Goal: Task Accomplishment & Management: Manage account settings

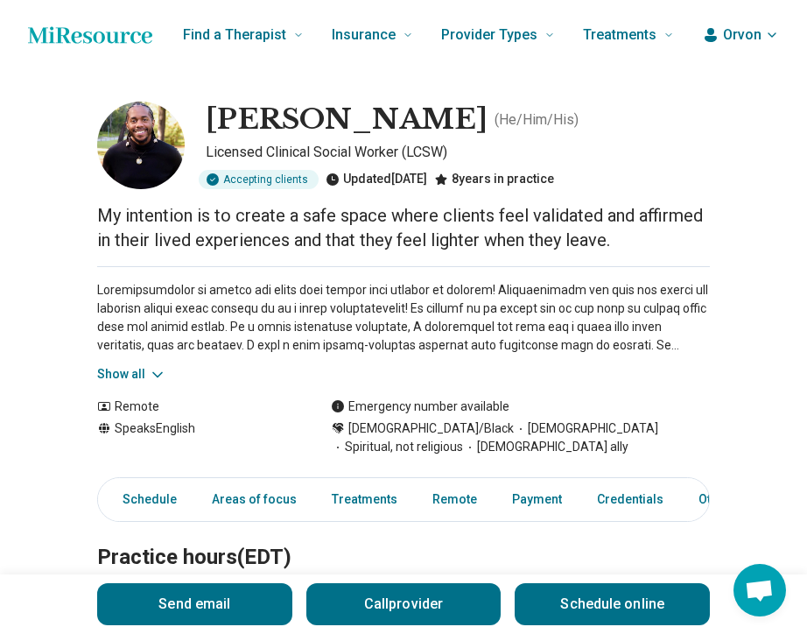
click at [741, 31] on span "Orvon" at bounding box center [742, 35] width 39 height 21
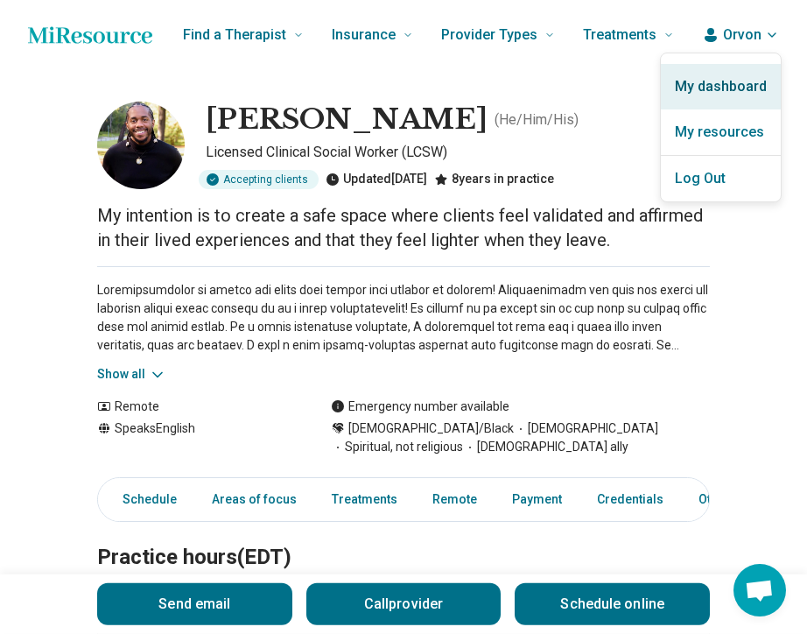
click at [744, 89] on link "My dashboard" at bounding box center [721, 87] width 120 height 46
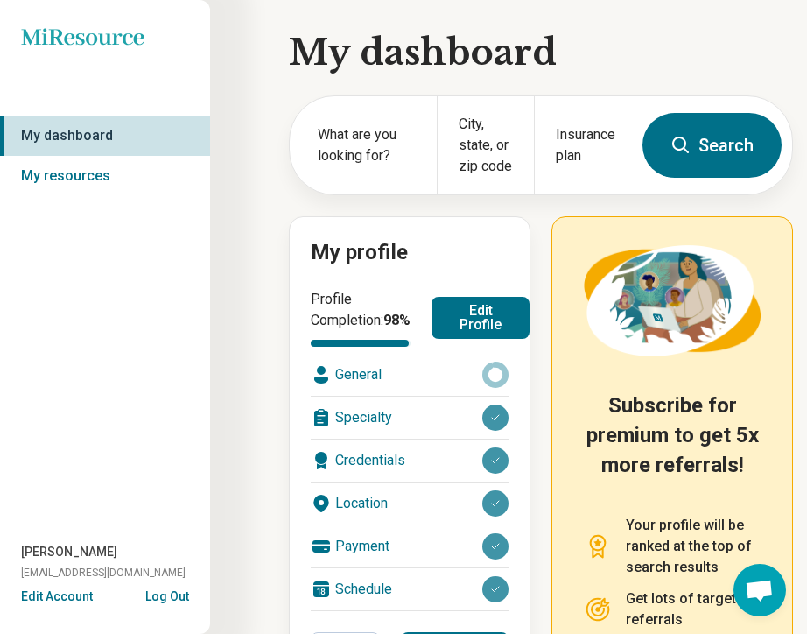
click at [449, 328] on button "Edit Profile" at bounding box center [481, 318] width 98 height 42
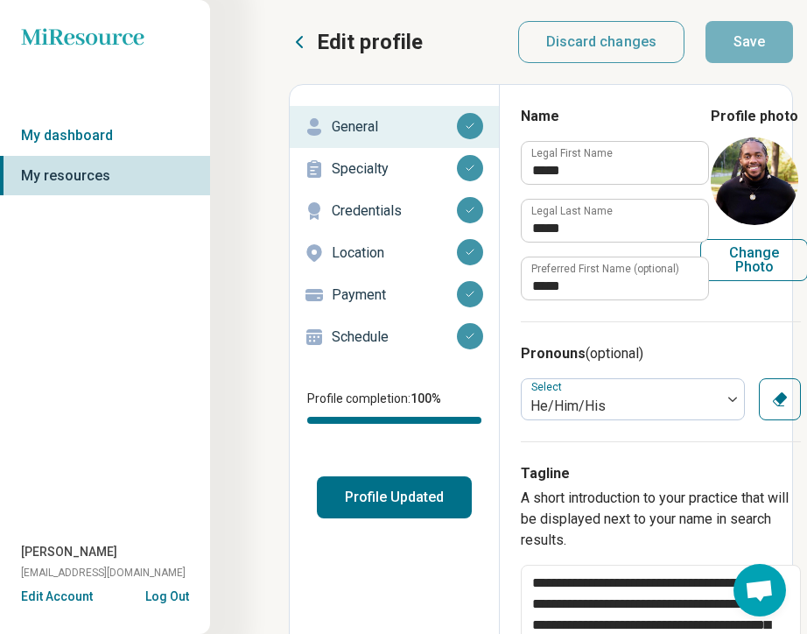
click at [770, 248] on button "Change Photo" at bounding box center [755, 260] width 108 height 42
type input "**********"
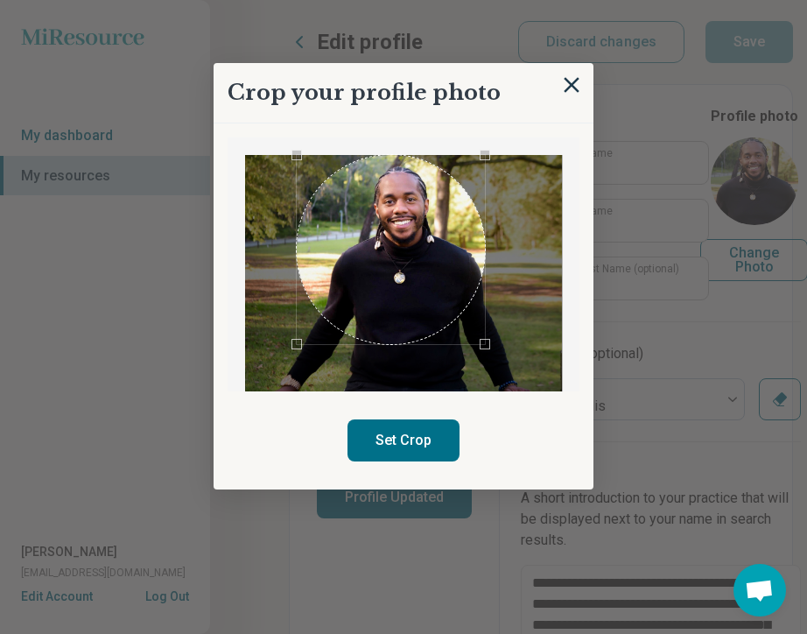
click at [487, 329] on div at bounding box center [403, 289] width 317 height 268
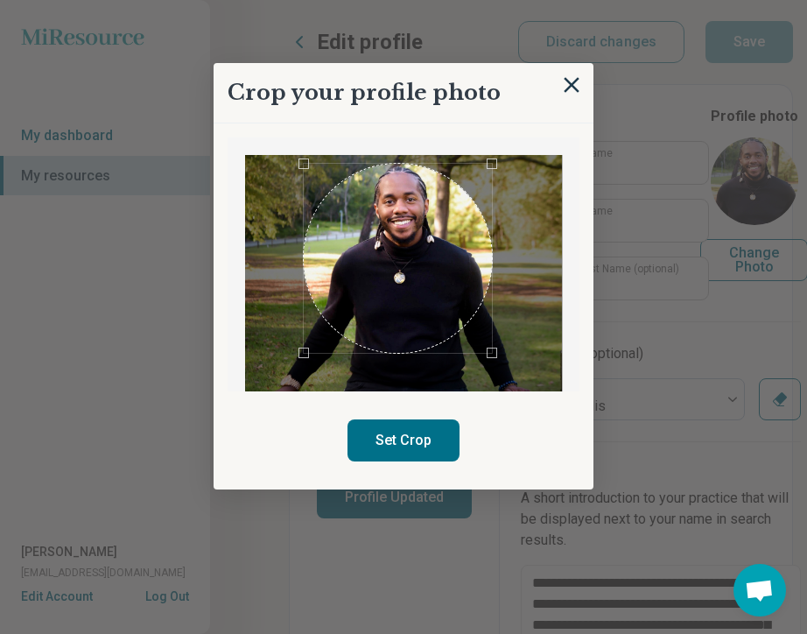
click at [426, 314] on div "Use the arrow keys to move the crop selection area" at bounding box center [398, 258] width 189 height 189
click at [405, 293] on div "Use the arrow keys to move the crop selection area" at bounding box center [401, 254] width 189 height 189
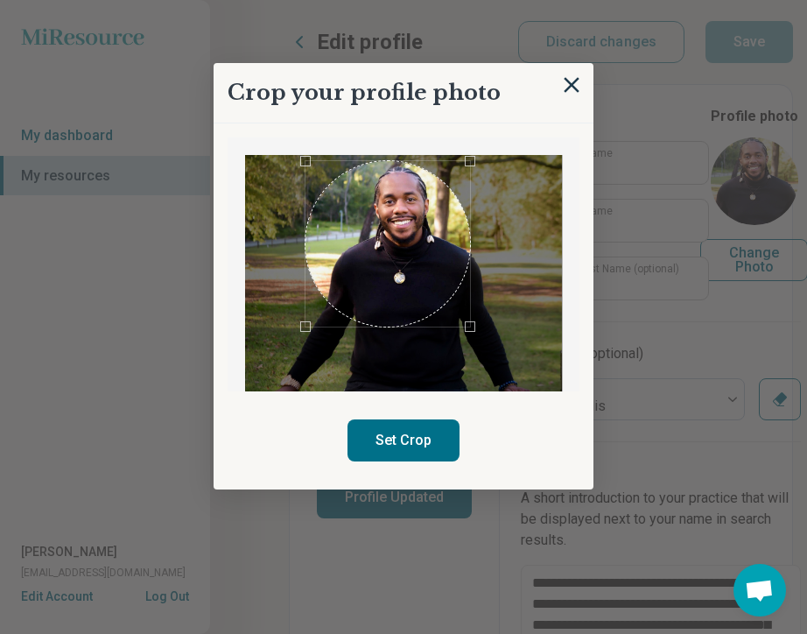
click at [471, 335] on div at bounding box center [403, 289] width 317 height 268
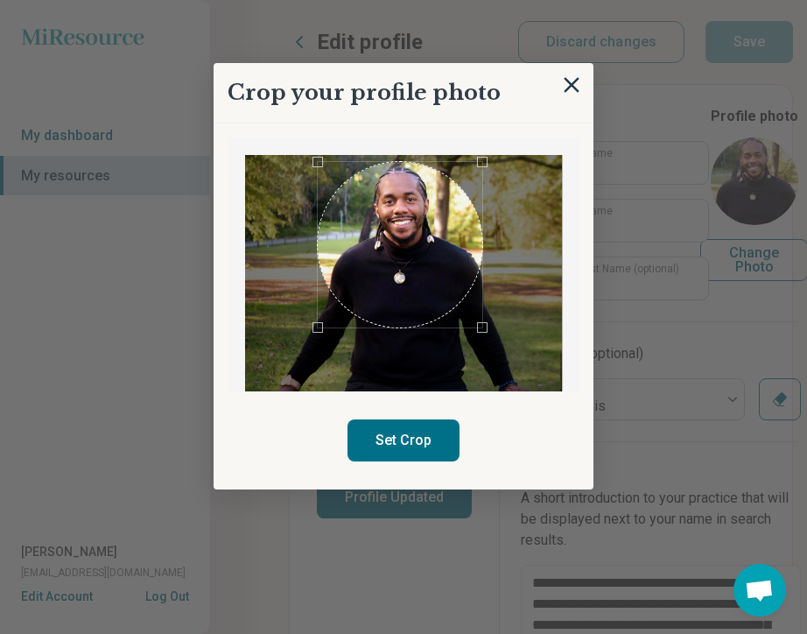
click at [429, 285] on div "Use the arrow keys to move the crop selection area" at bounding box center [401, 245] width 166 height 166
click at [411, 446] on button "Set Crop" at bounding box center [404, 440] width 112 height 42
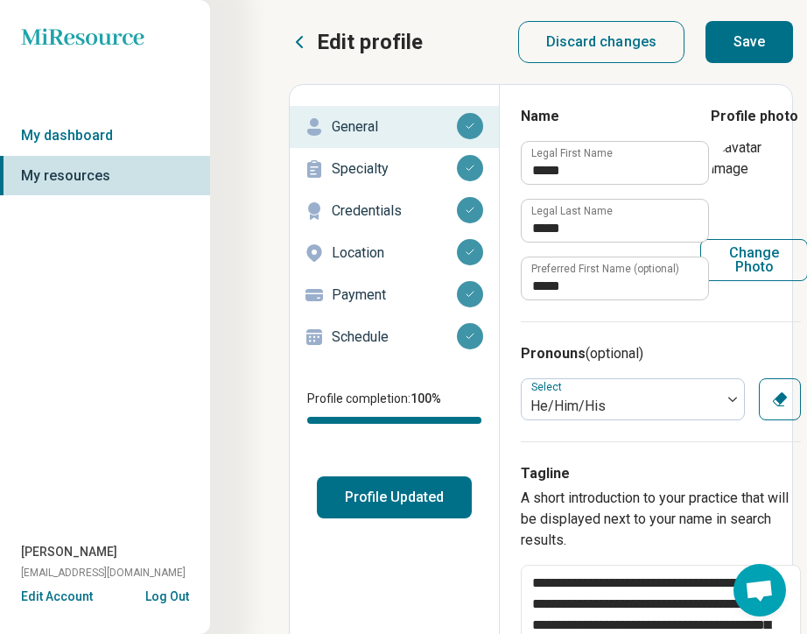
click at [391, 509] on button "Profile Updated" at bounding box center [394, 497] width 155 height 42
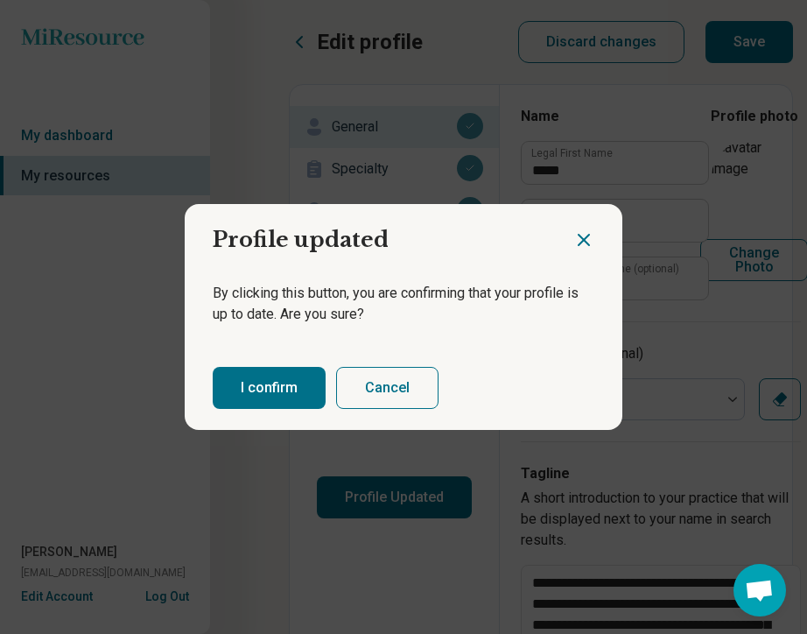
click at [271, 401] on button "I confirm" at bounding box center [269, 388] width 113 height 42
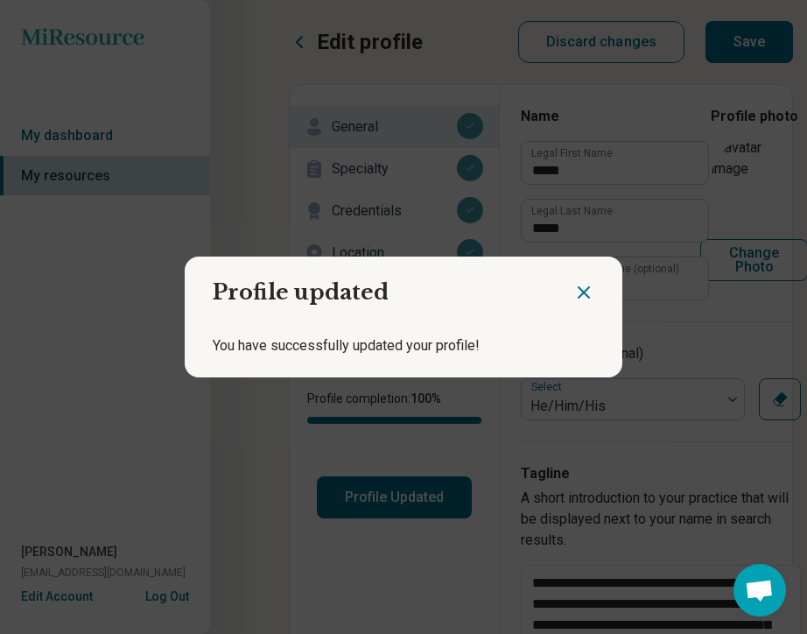
click at [525, 317] on div "You have successfully updated your profile!" at bounding box center [404, 345] width 438 height 63
click at [589, 294] on icon "Close dialog" at bounding box center [584, 292] width 21 height 21
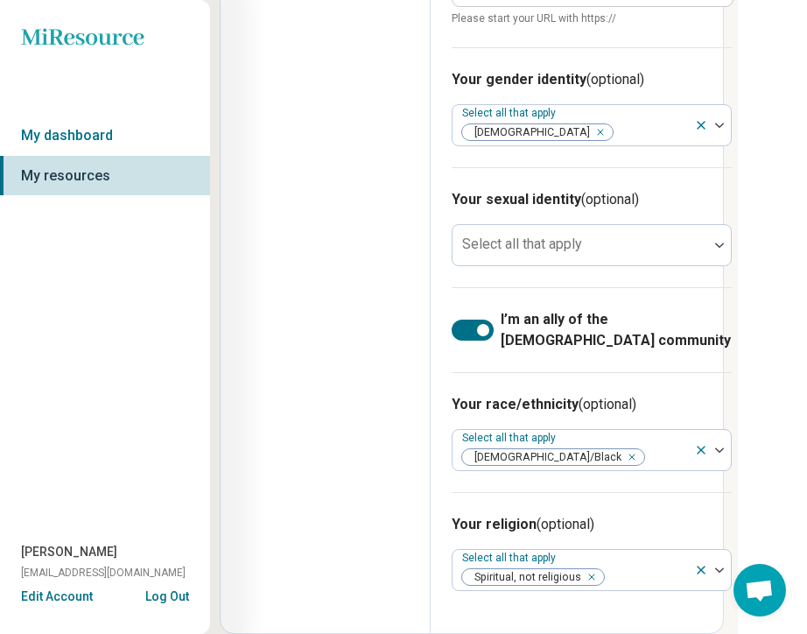
scroll to position [1742, 112]
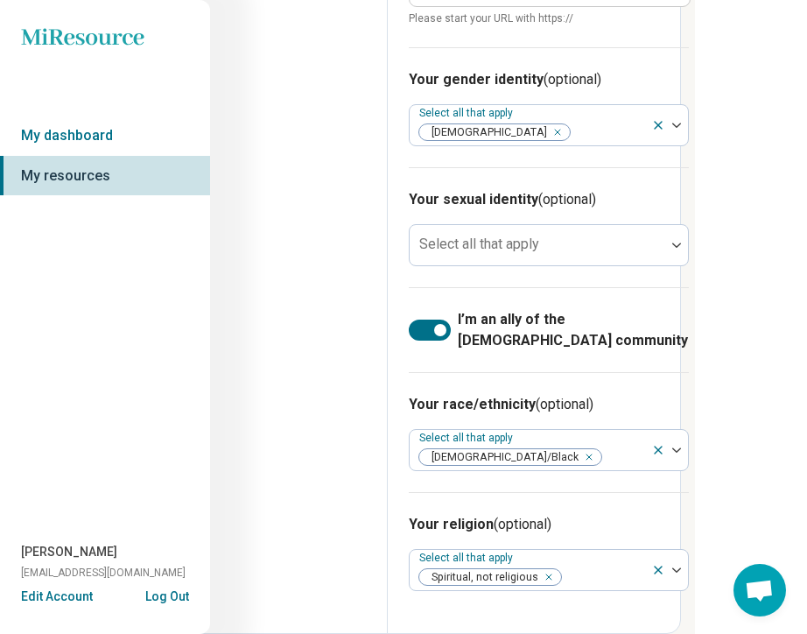
drag, startPoint x: 804, startPoint y: 399, endPoint x: 892, endPoint y: 401, distance: 87.6
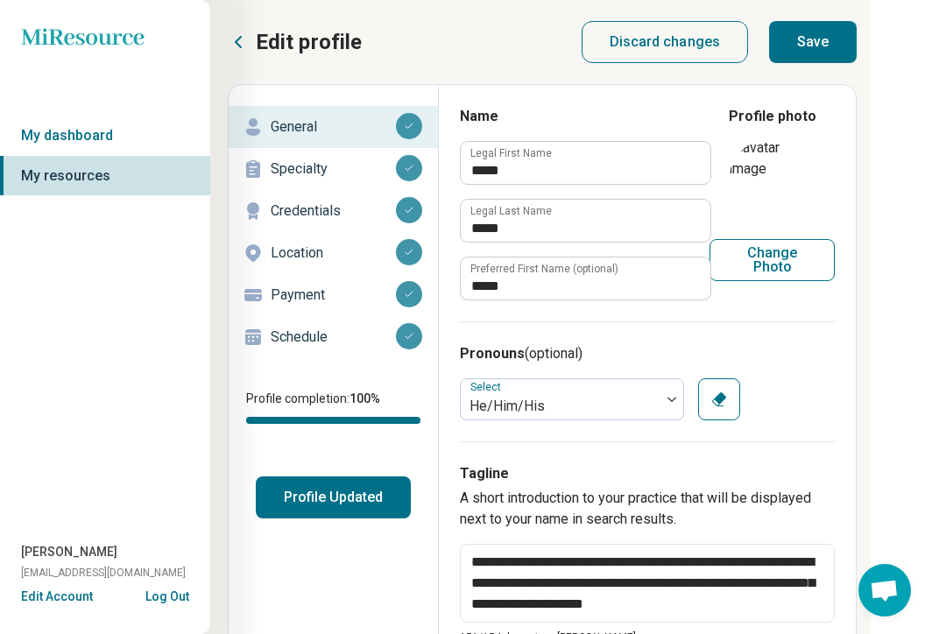
scroll to position [0, 61]
click at [283, 341] on p "Schedule" at bounding box center [333, 337] width 125 height 21
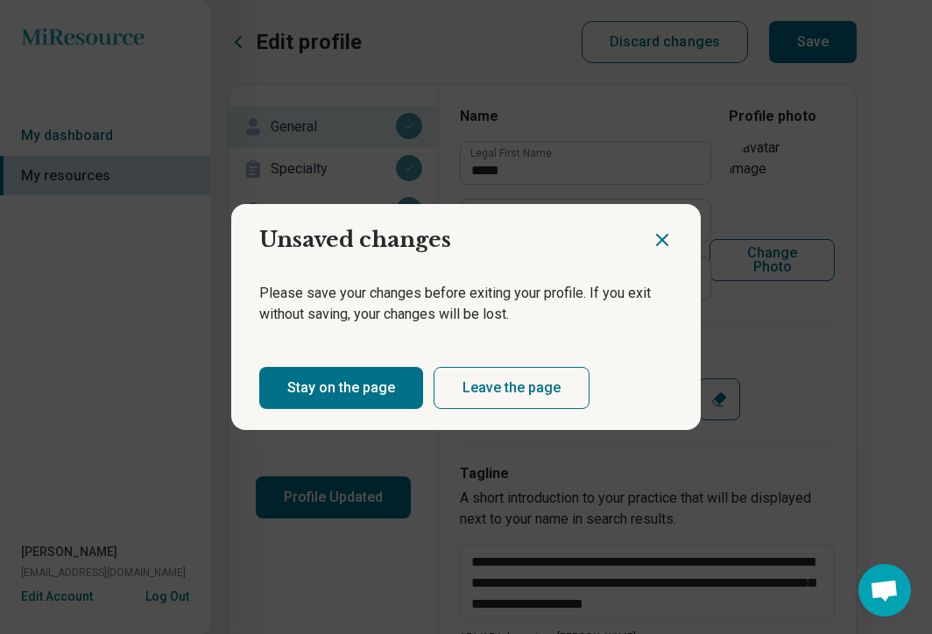
click at [321, 387] on button "Stay on the page" at bounding box center [341, 388] width 164 height 42
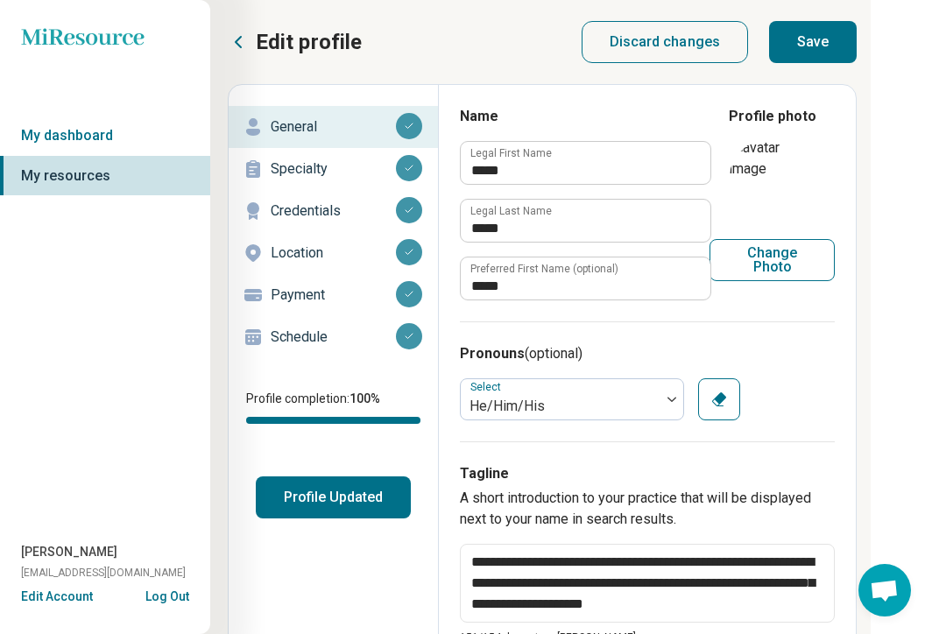
click at [807, 32] on button "Save" at bounding box center [813, 42] width 88 height 42
click at [304, 332] on p "Schedule" at bounding box center [333, 337] width 125 height 21
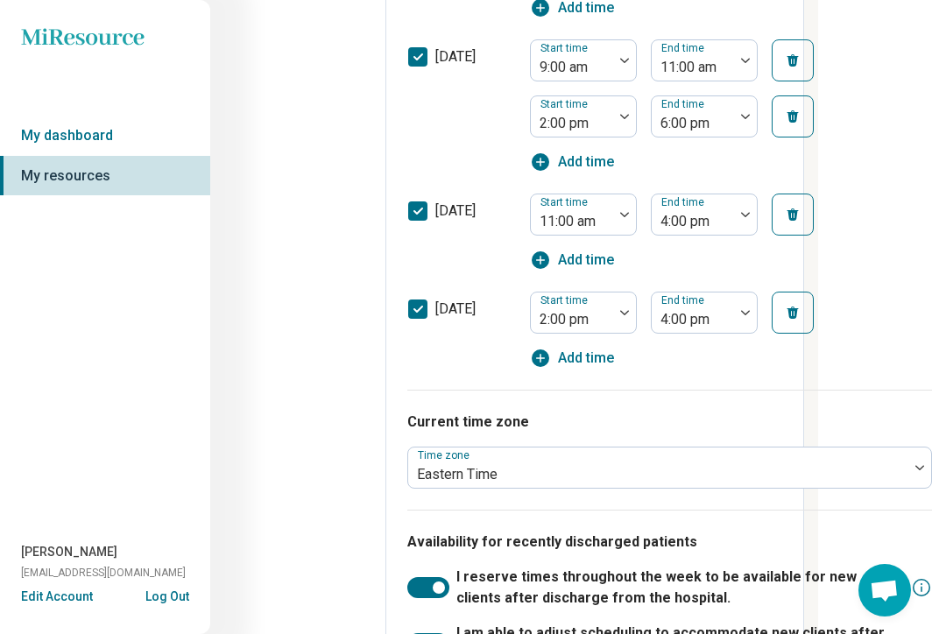
scroll to position [1105, 116]
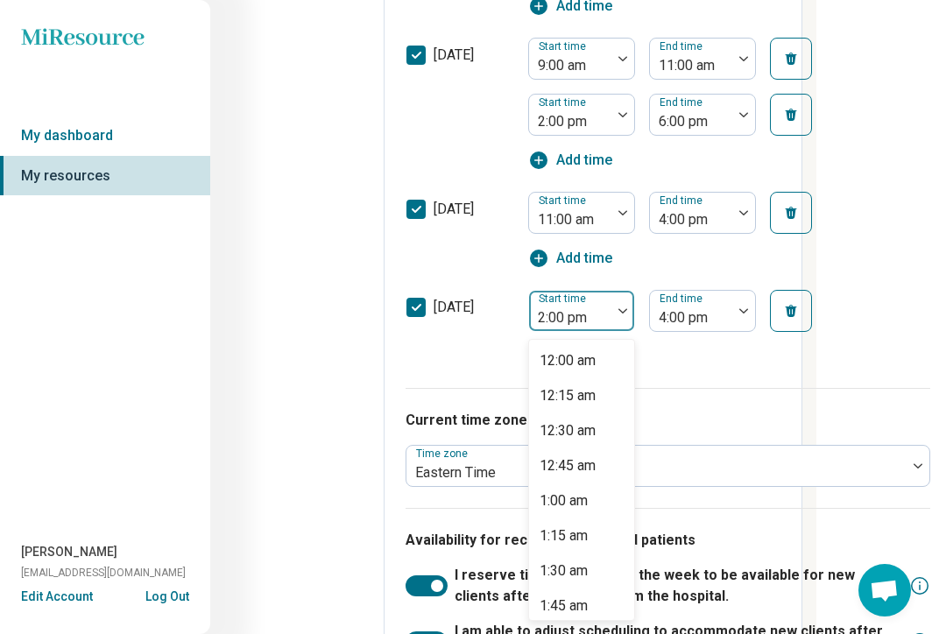
click at [626, 314] on div at bounding box center [622, 311] width 23 height 40
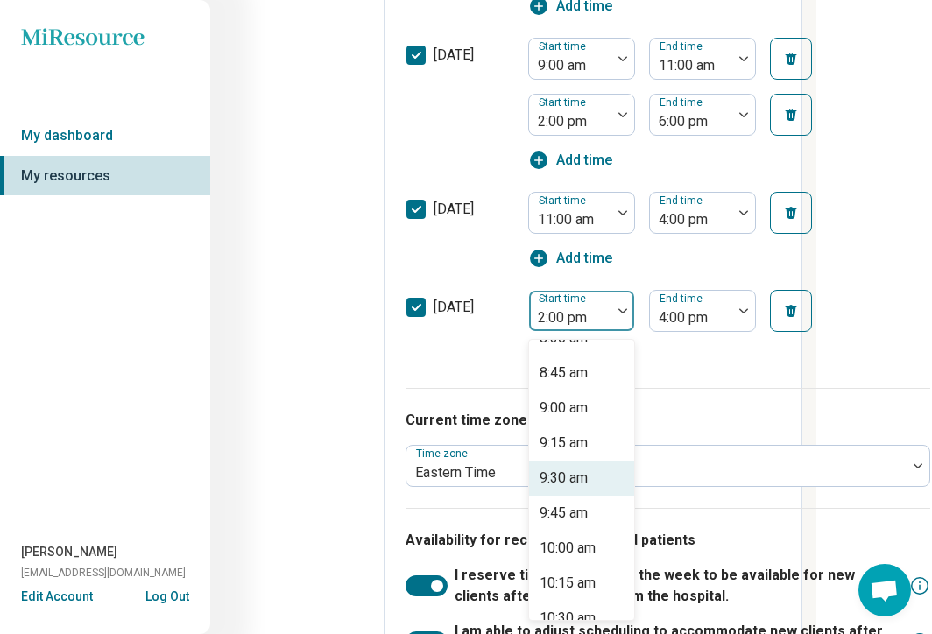
scroll to position [1212, 0]
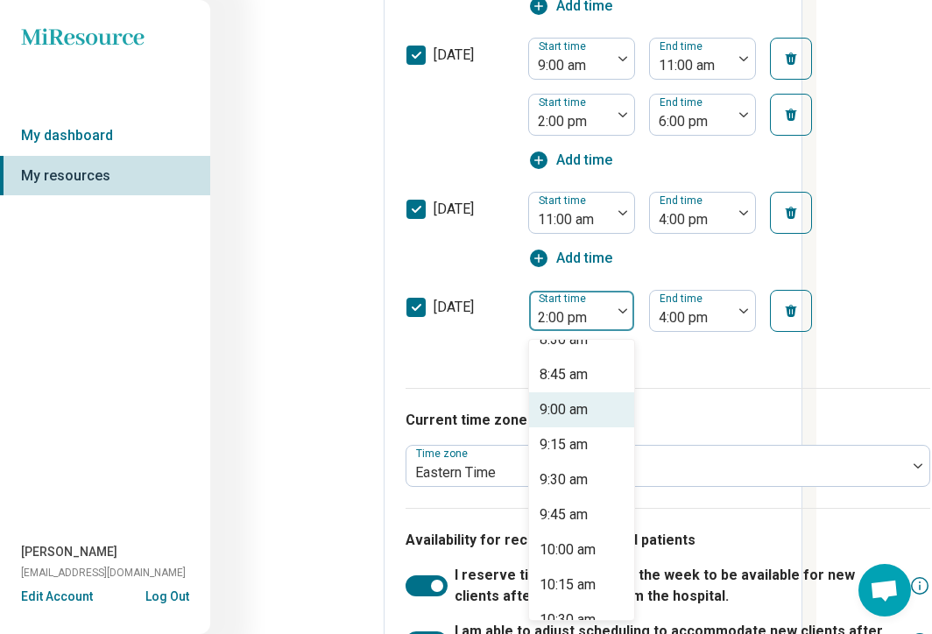
click at [564, 413] on div "9:00 am" at bounding box center [563, 409] width 48 height 21
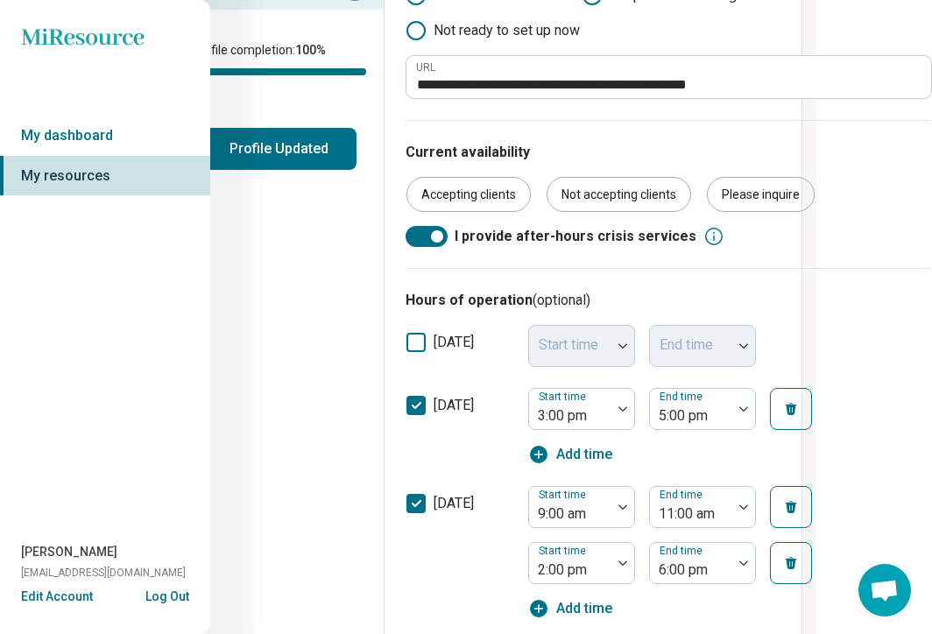
scroll to position [347, 116]
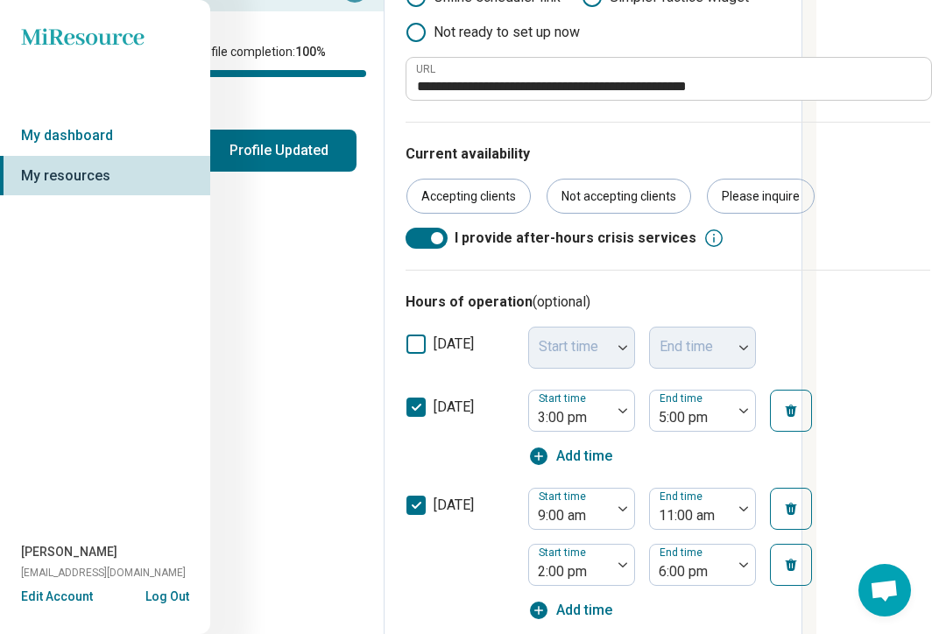
click at [412, 340] on icon at bounding box center [415, 344] width 19 height 19
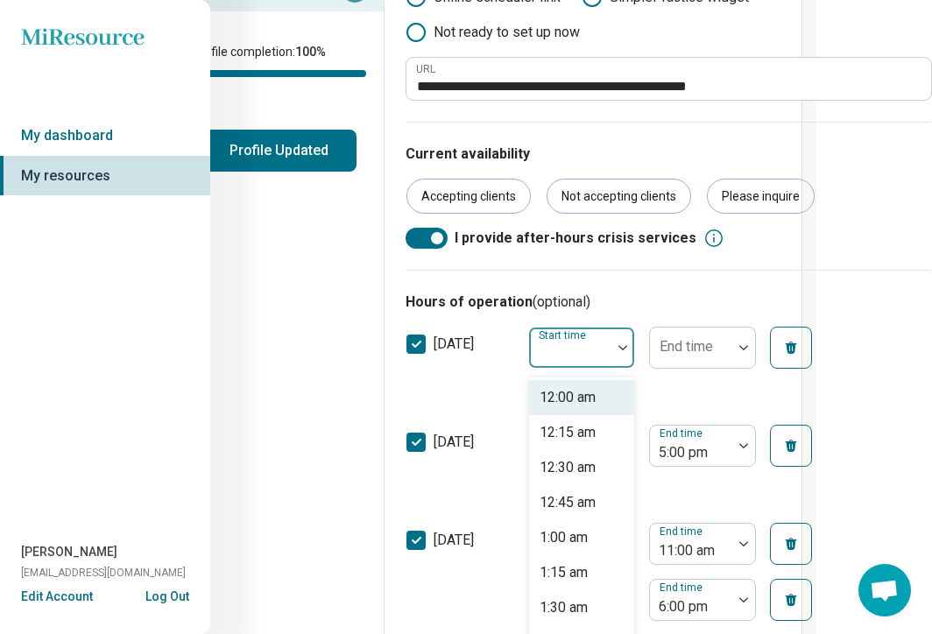
scroll to position [367, 15]
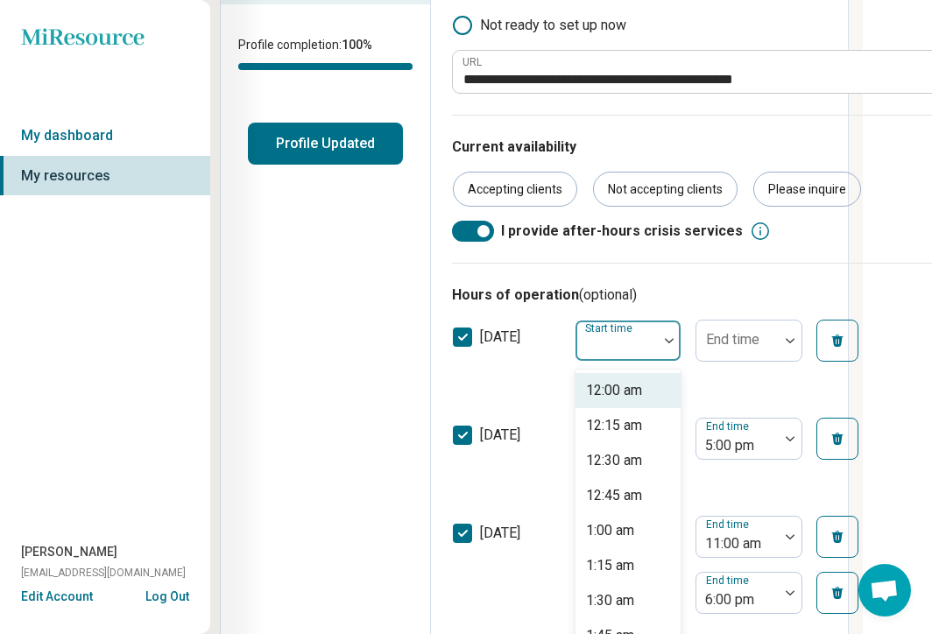
click at [575, 357] on div at bounding box center [616, 340] width 82 height 39
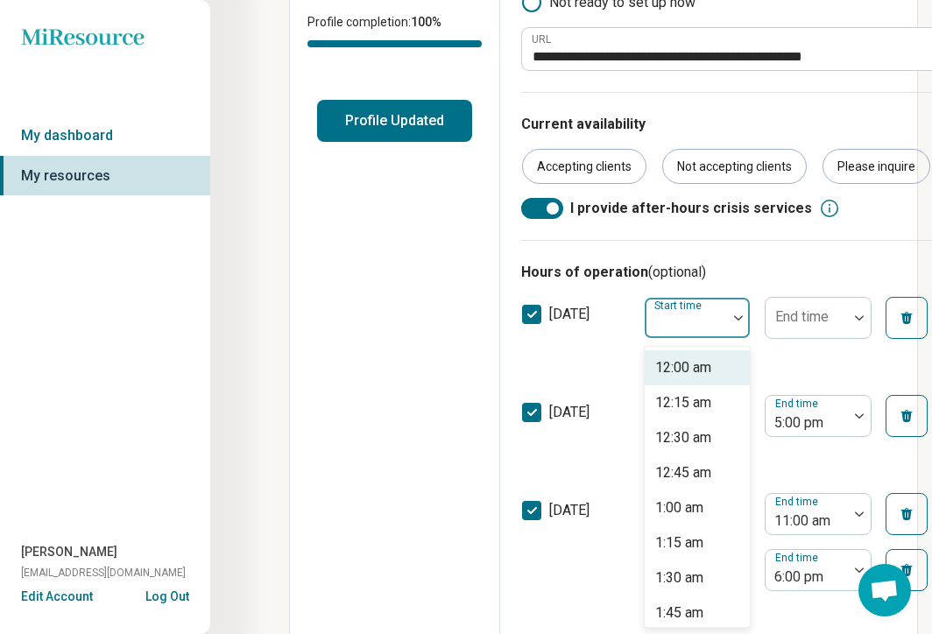
scroll to position [377, 0]
click at [535, 307] on icon at bounding box center [531, 313] width 19 height 19
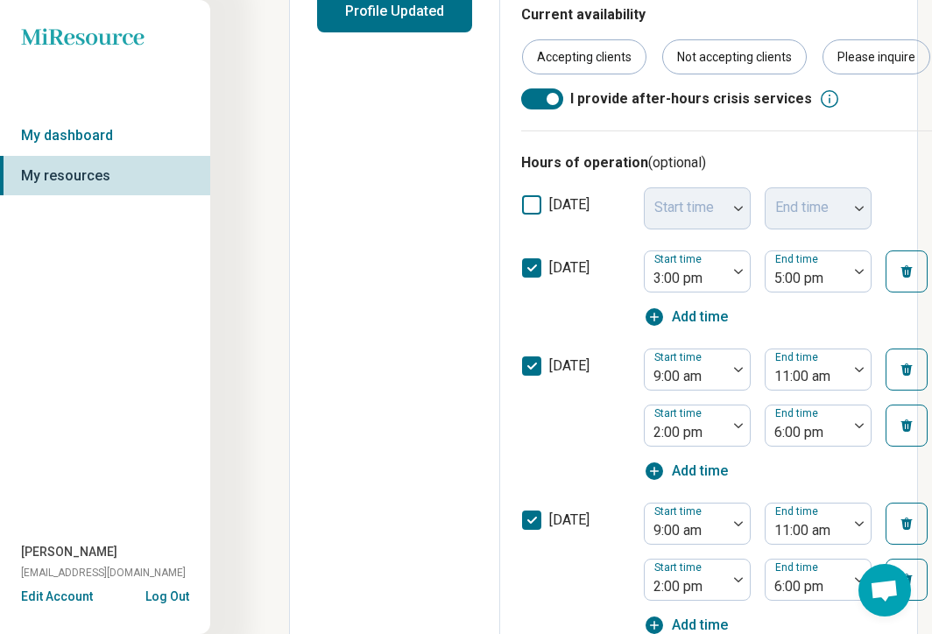
scroll to position [511, 0]
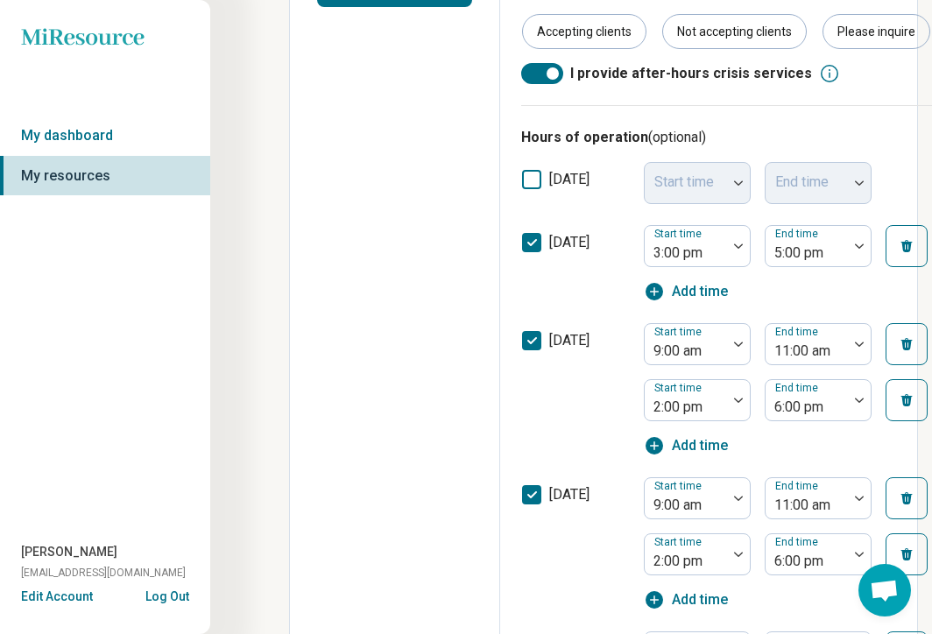
click at [531, 491] on icon at bounding box center [531, 494] width 19 height 19
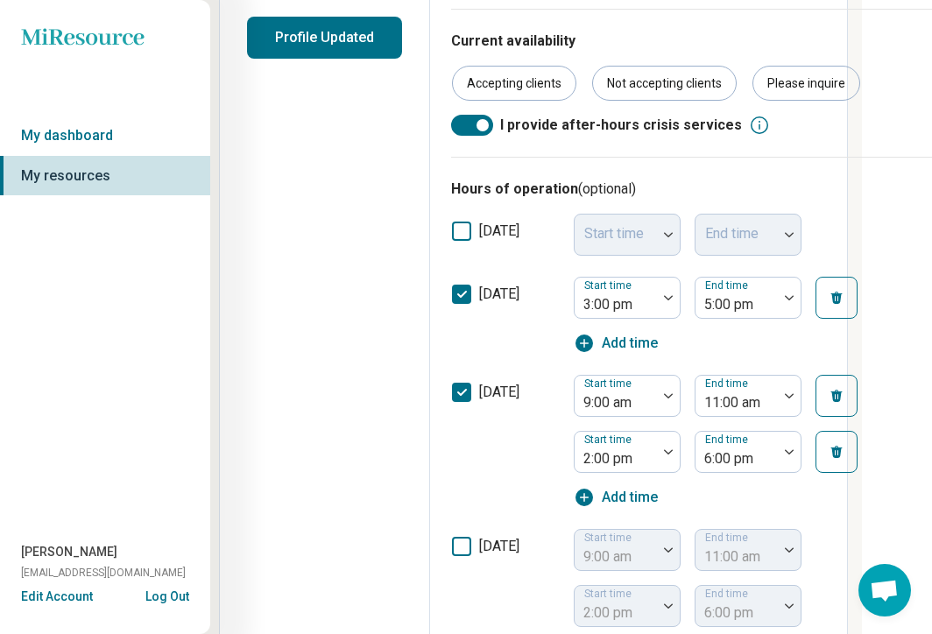
scroll to position [458, 70]
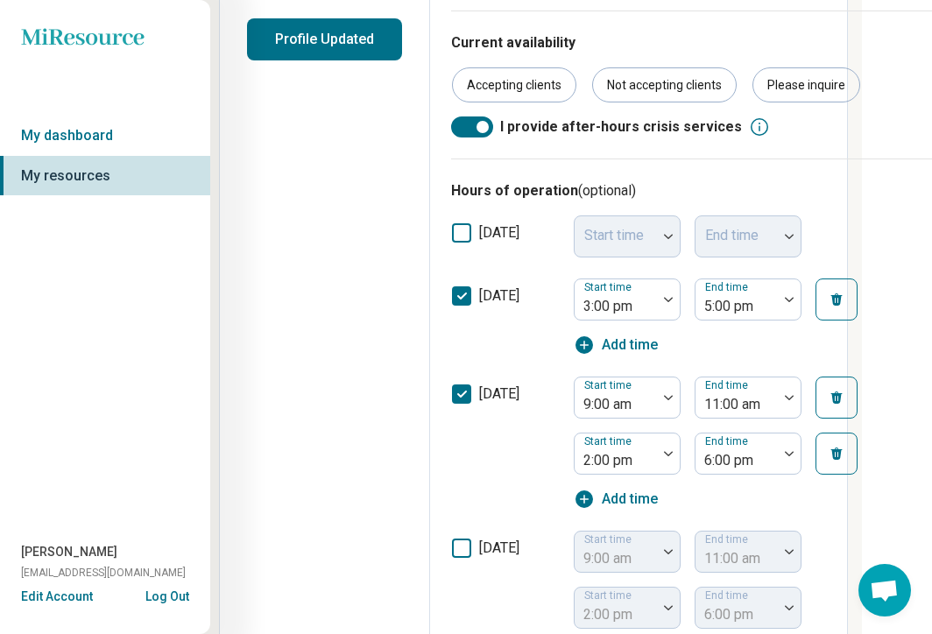
click at [459, 230] on icon at bounding box center [461, 232] width 19 height 19
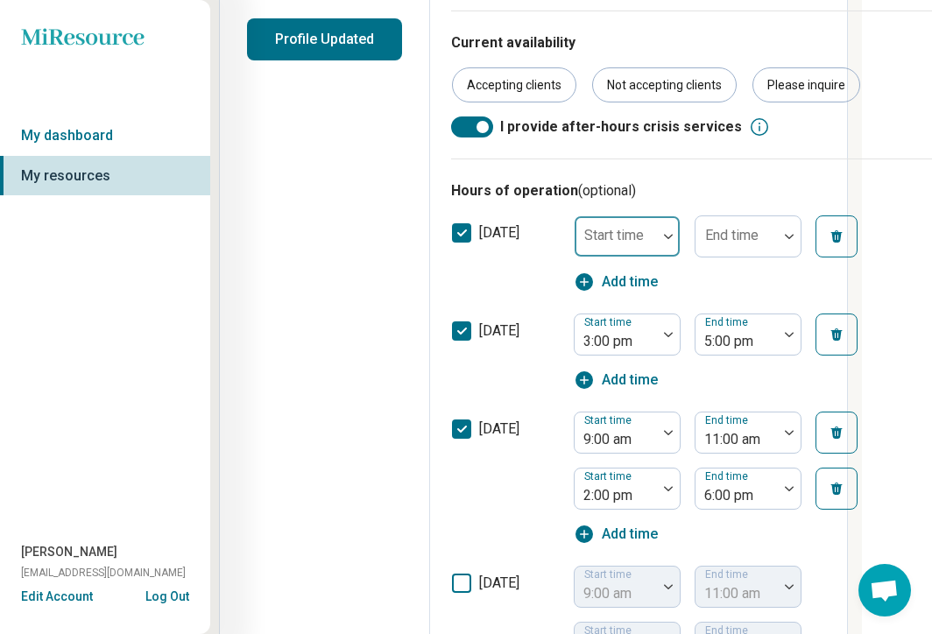
click at [619, 238] on div "Start time" at bounding box center [627, 236] width 107 height 42
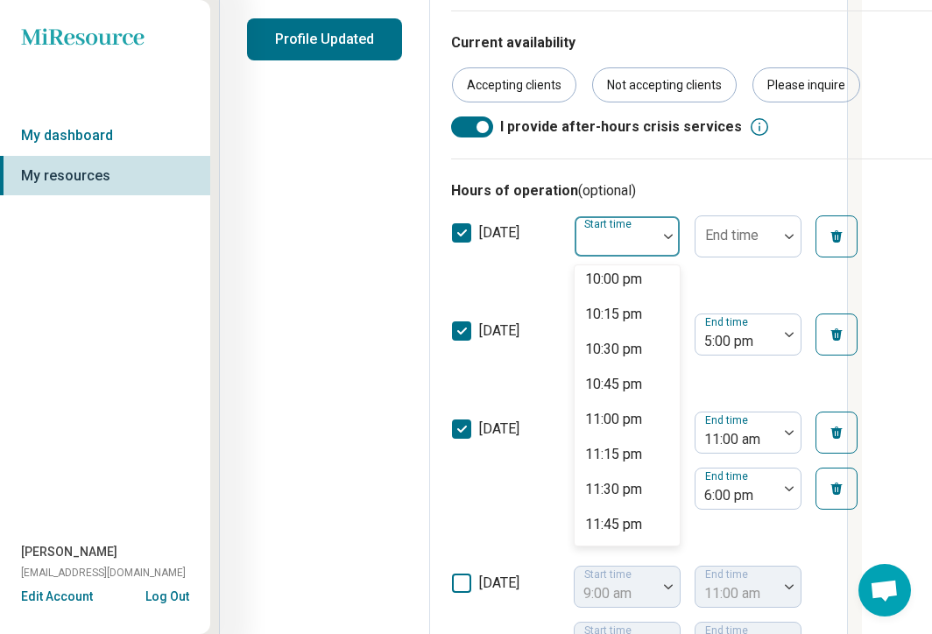
scroll to position [3090, 0]
click at [597, 420] on div "11:00 pm" at bounding box center [613, 419] width 57 height 21
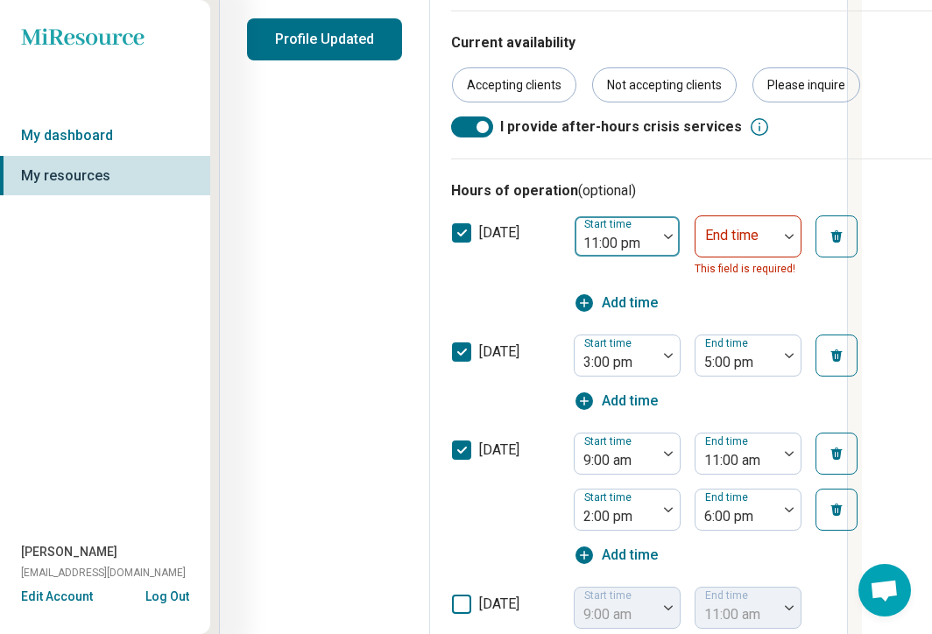
click at [654, 238] on div "11:00 pm" at bounding box center [615, 236] width 82 height 39
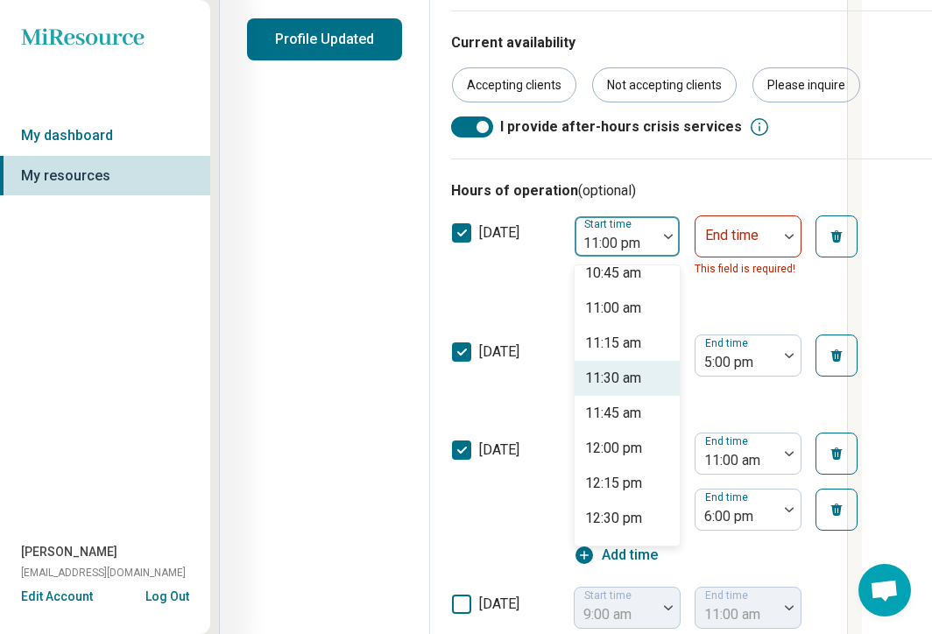
scroll to position [1518, 0]
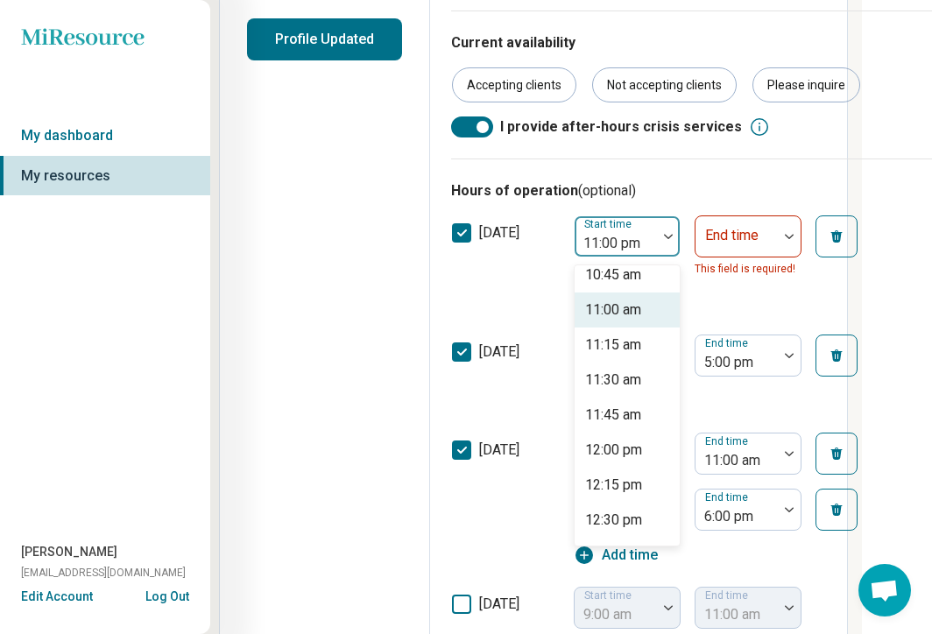
click at [623, 319] on div "11:00 am" at bounding box center [613, 310] width 56 height 21
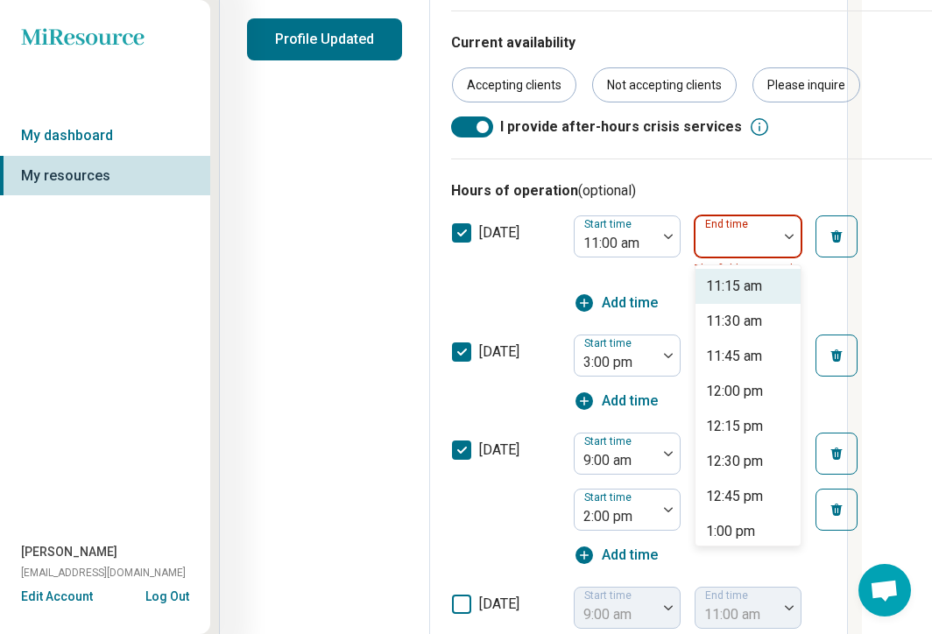
click at [786, 241] on div at bounding box center [789, 236] width 23 height 40
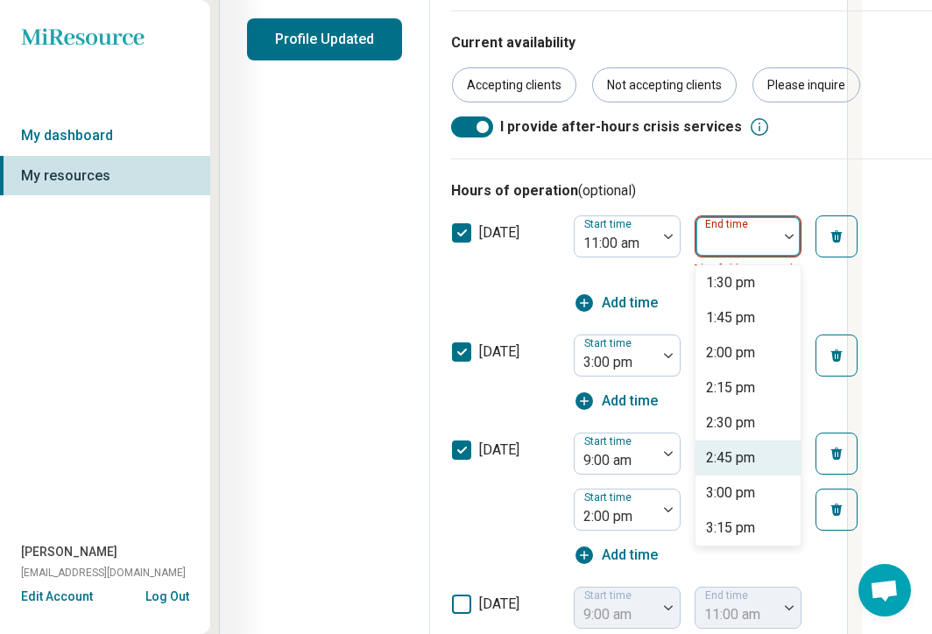
scroll to position [327, 0]
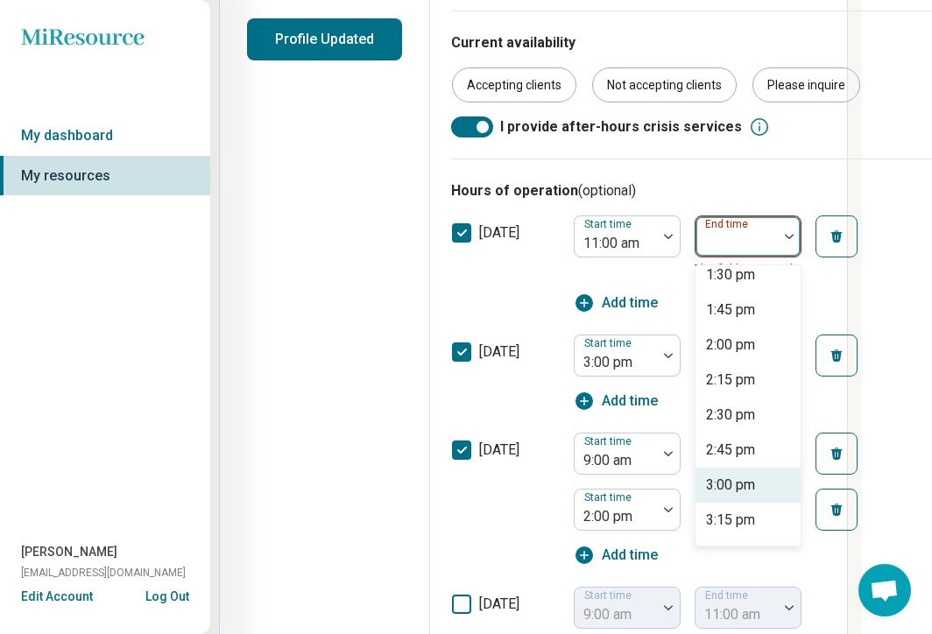
click at [720, 501] on div "3:00 pm" at bounding box center [747, 485] width 105 height 35
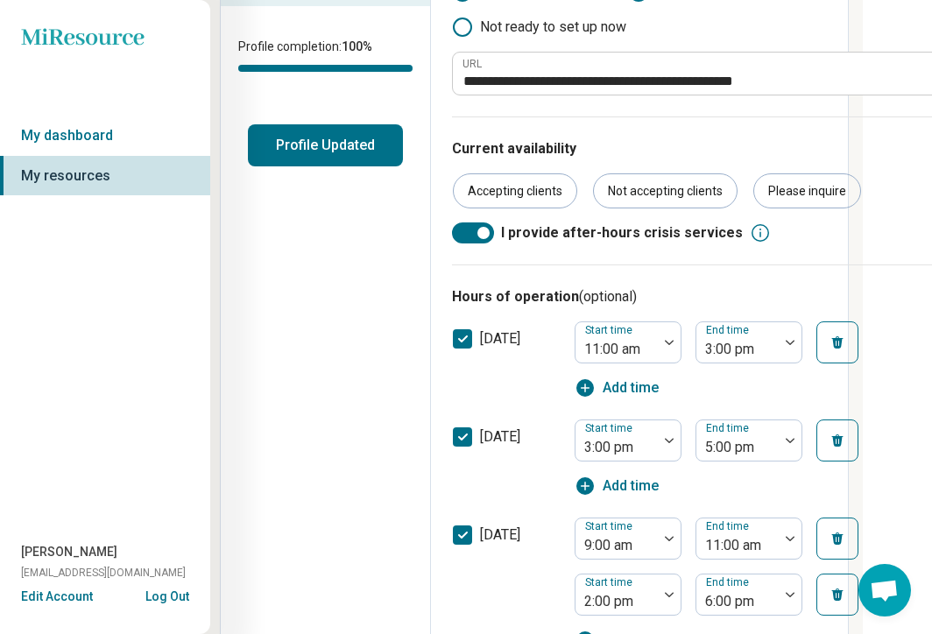
scroll to position [350, 69]
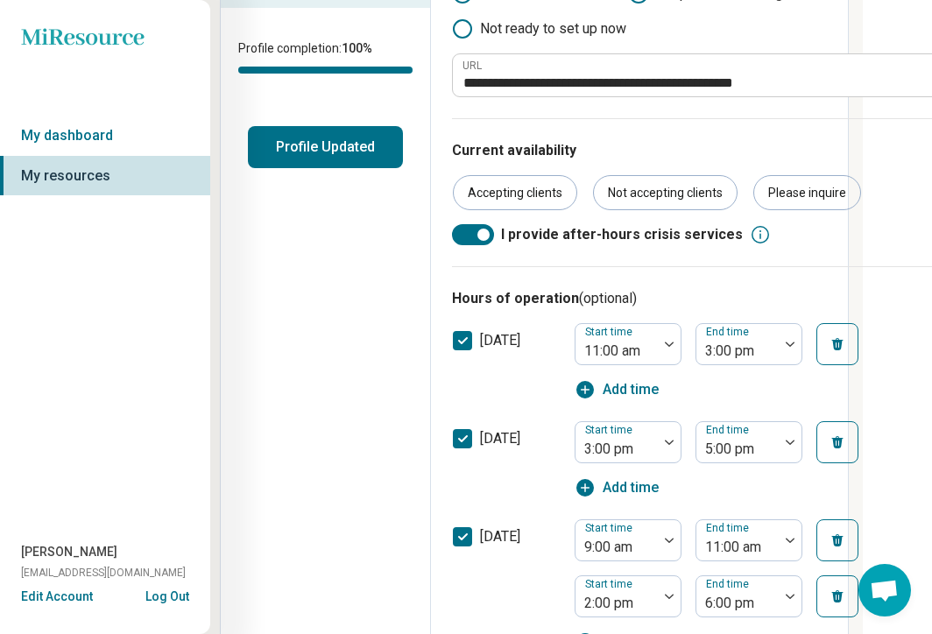
click at [476, 239] on div at bounding box center [473, 234] width 42 height 21
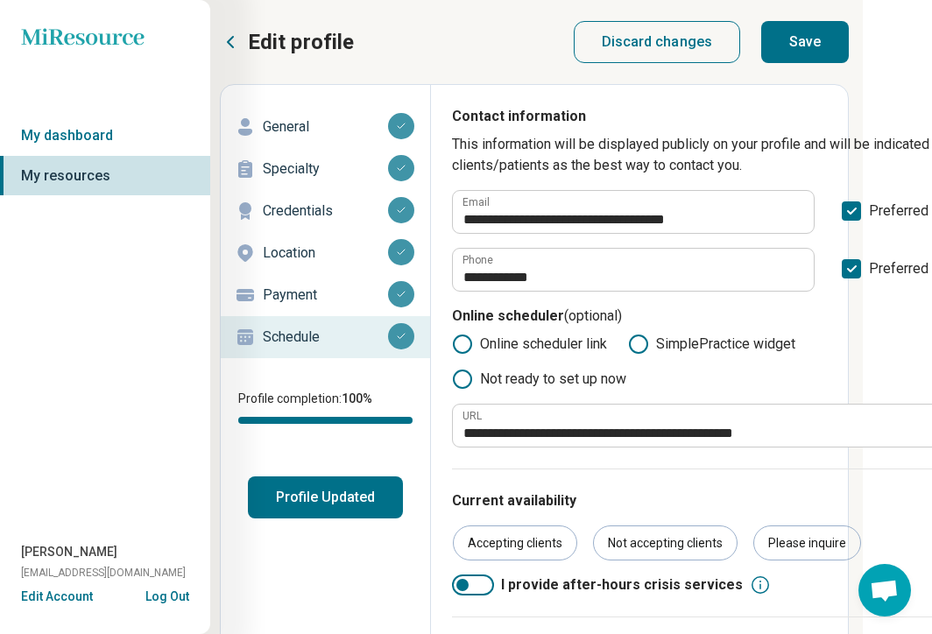
scroll to position [0, 69]
click at [807, 45] on button "Save" at bounding box center [805, 42] width 88 height 42
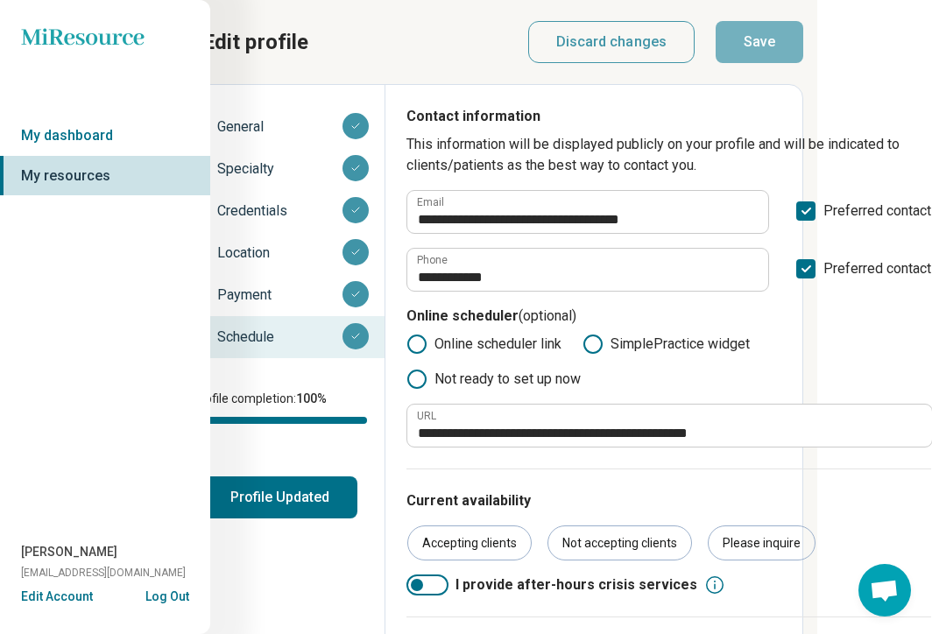
scroll to position [0, 115]
click at [264, 510] on button "Profile Updated" at bounding box center [279, 497] width 155 height 42
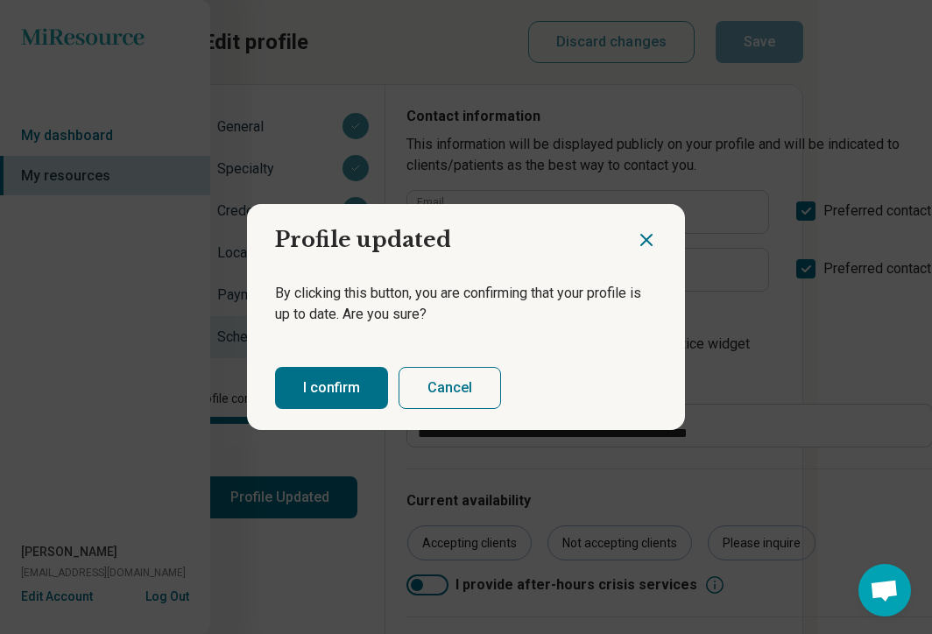
click at [290, 372] on button "I confirm" at bounding box center [331, 388] width 113 height 42
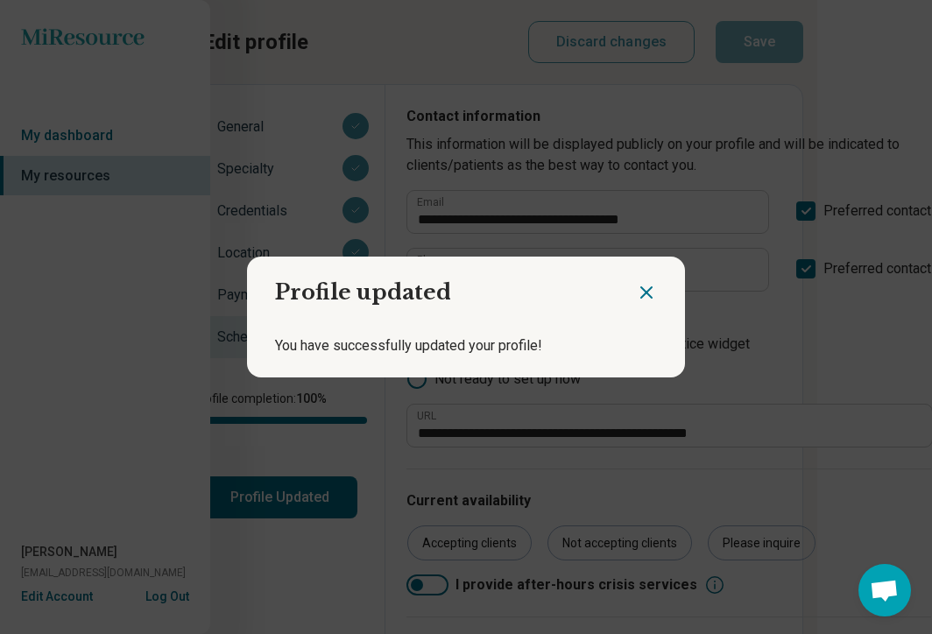
click at [643, 287] on icon "Close dialog" at bounding box center [646, 292] width 21 height 21
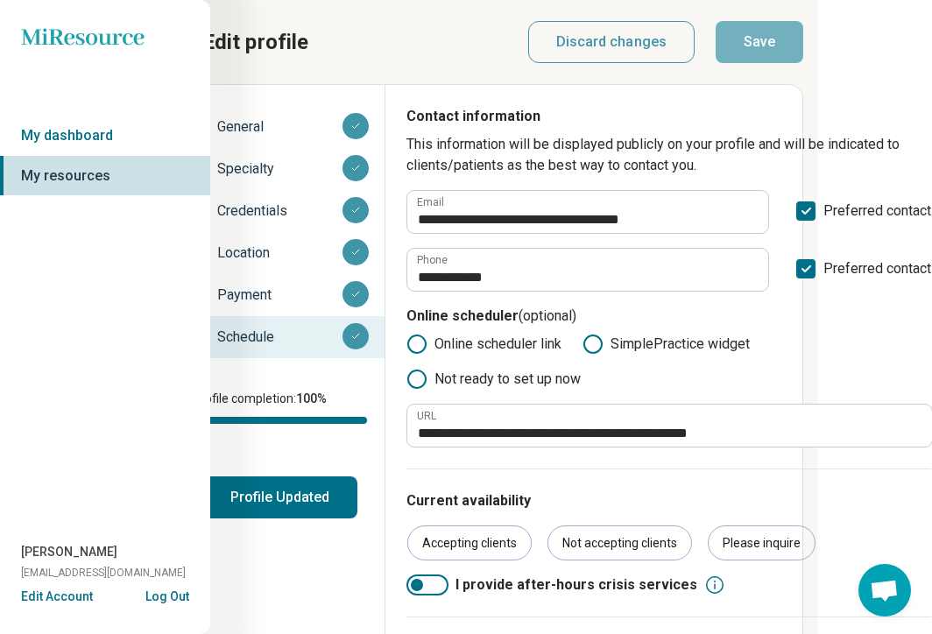
click at [243, 126] on p "General" at bounding box center [279, 126] width 125 height 21
type textarea "*"
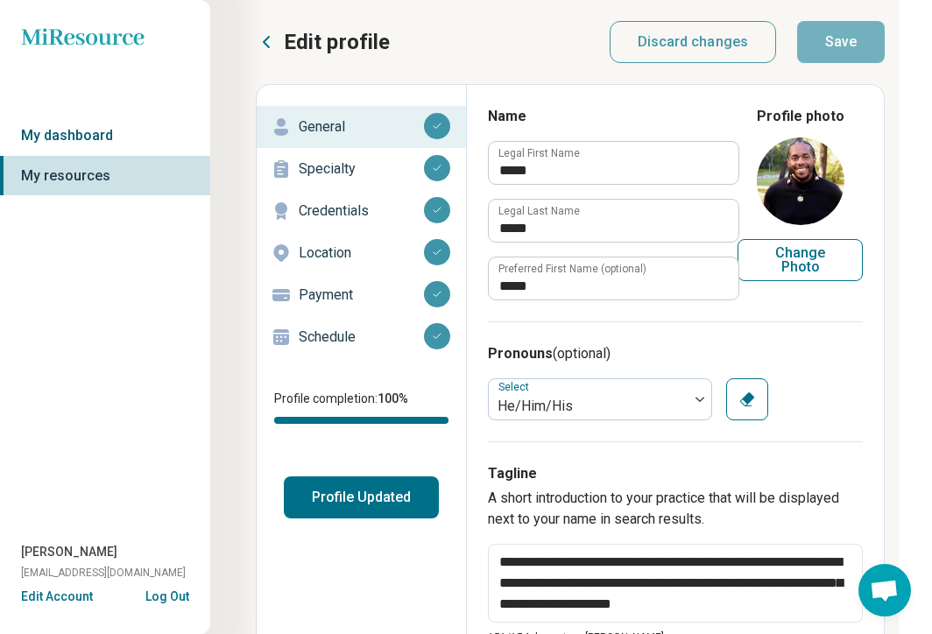
click at [104, 151] on link "My dashboard" at bounding box center [105, 136] width 210 height 40
